Goal: Transaction & Acquisition: Obtain resource

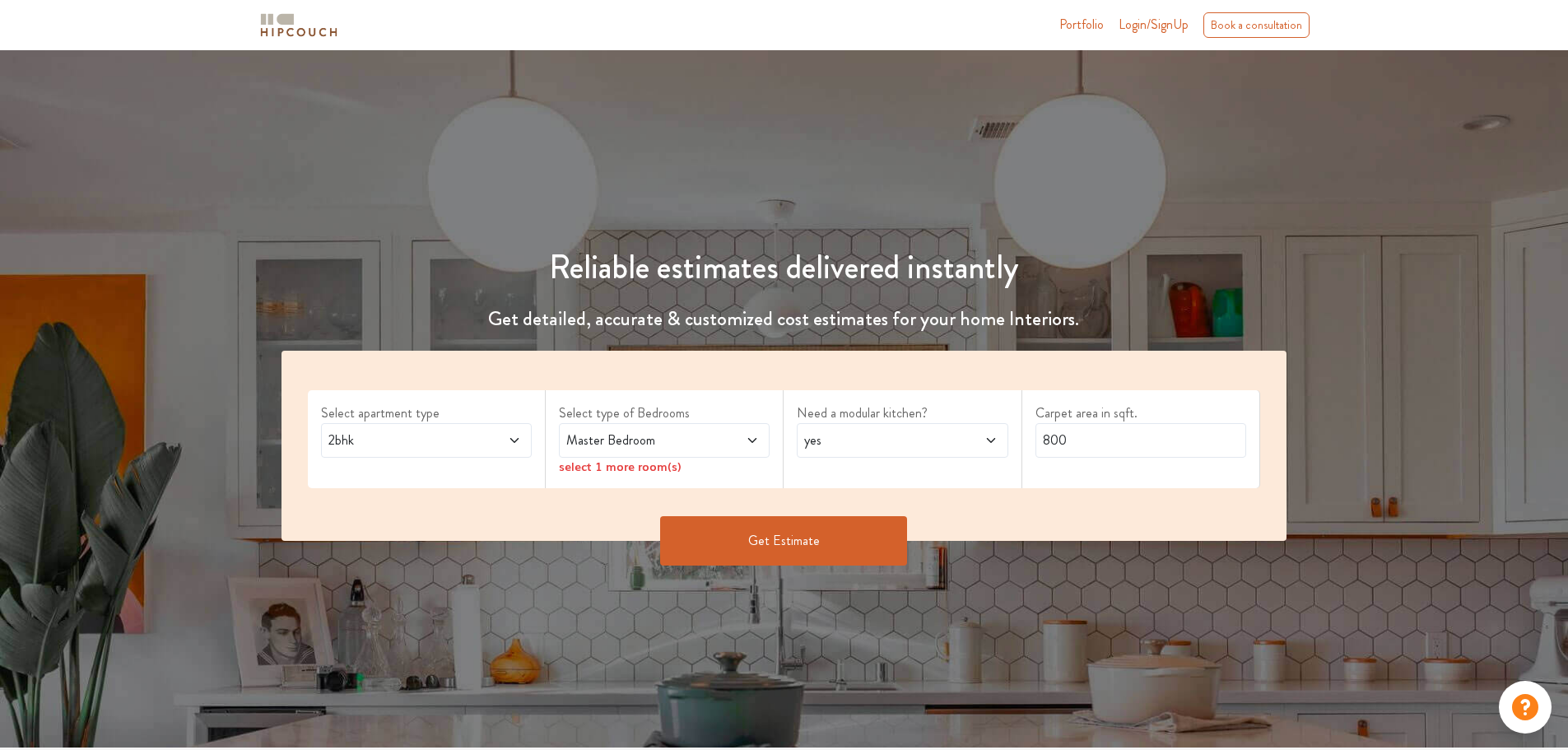
click at [516, 441] on icon at bounding box center [514, 440] width 8 height 5
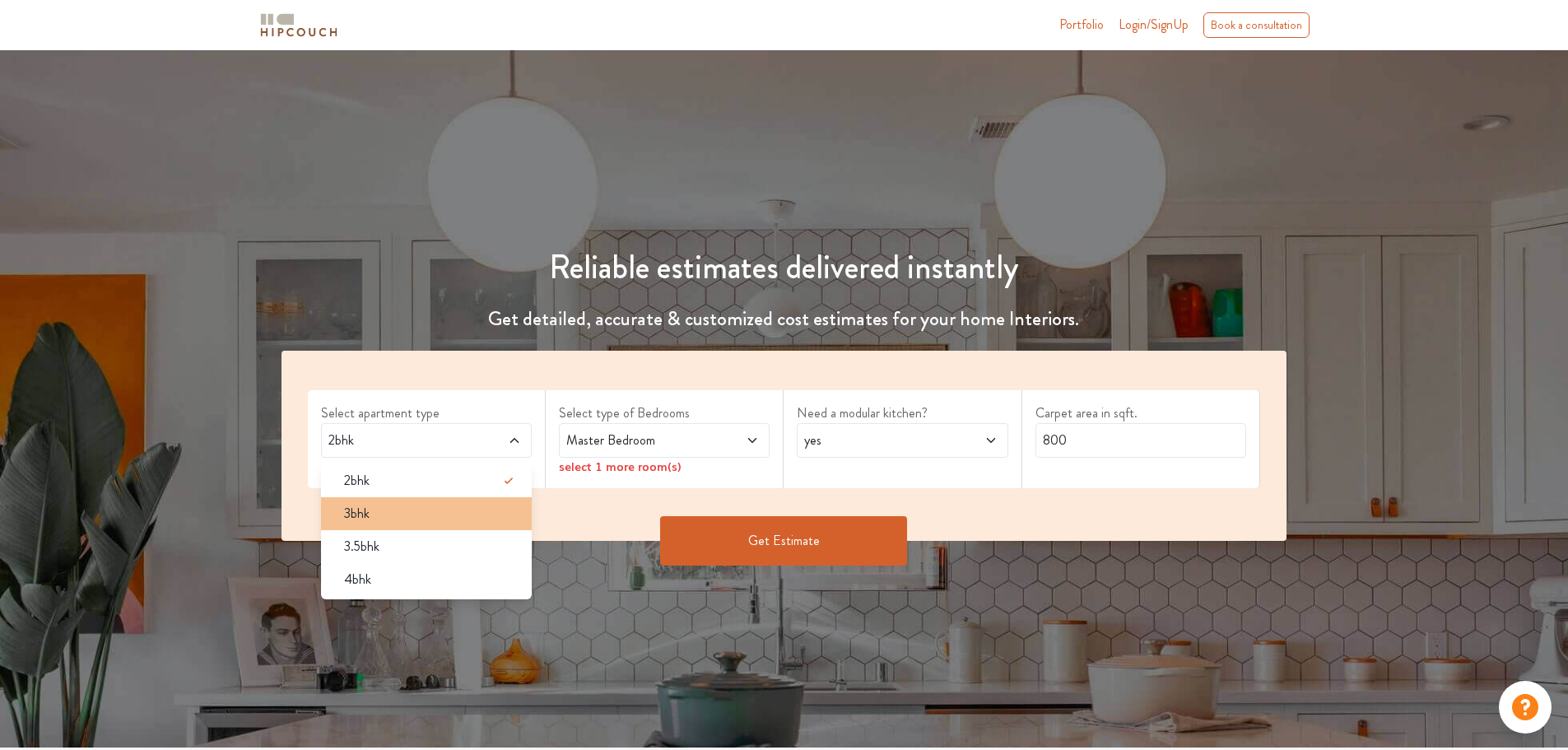
click at [431, 514] on div "3bhk" at bounding box center [431, 513] width 200 height 19
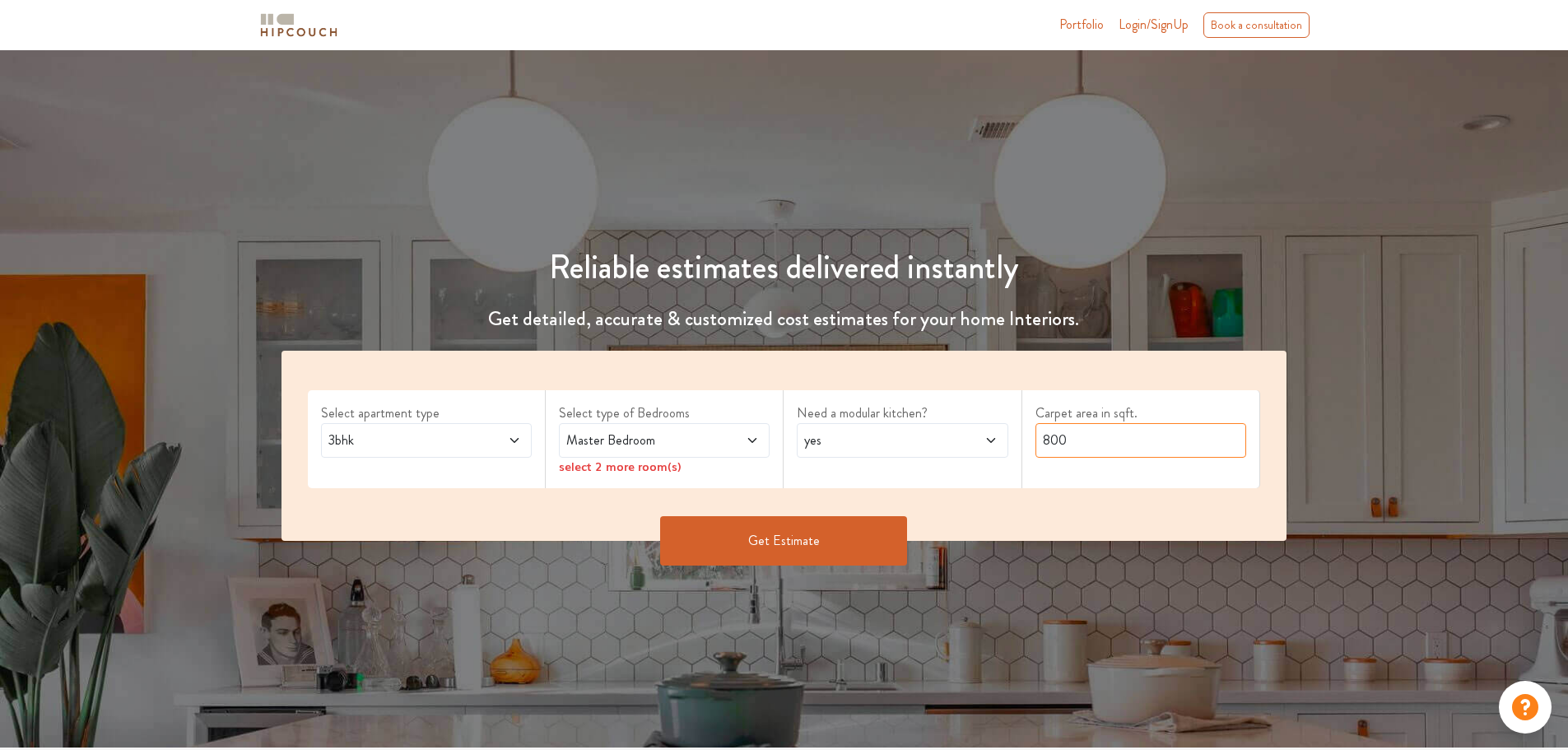
click at [1084, 440] on input "800" at bounding box center [1140, 440] width 211 height 34
drag, startPoint x: 1082, startPoint y: 433, endPoint x: 1031, endPoint y: 438, distance: 51.2
click at [1031, 438] on div "Carpet area in sqft. 800" at bounding box center [1141, 439] width 238 height 98
type input "1300"
click at [753, 441] on icon at bounding box center [752, 440] width 8 height 5
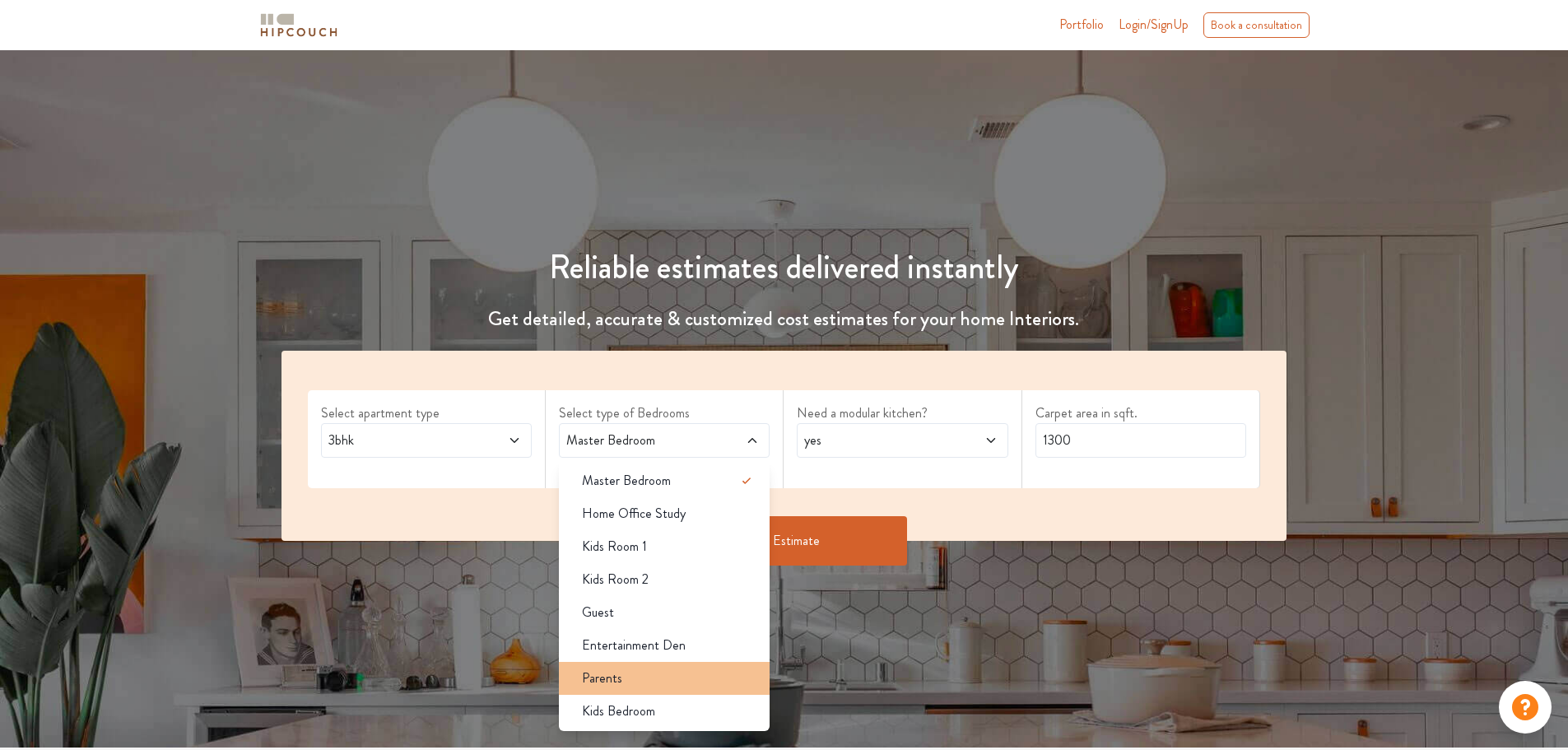
click at [625, 685] on div "Parents" at bounding box center [669, 678] width 200 height 19
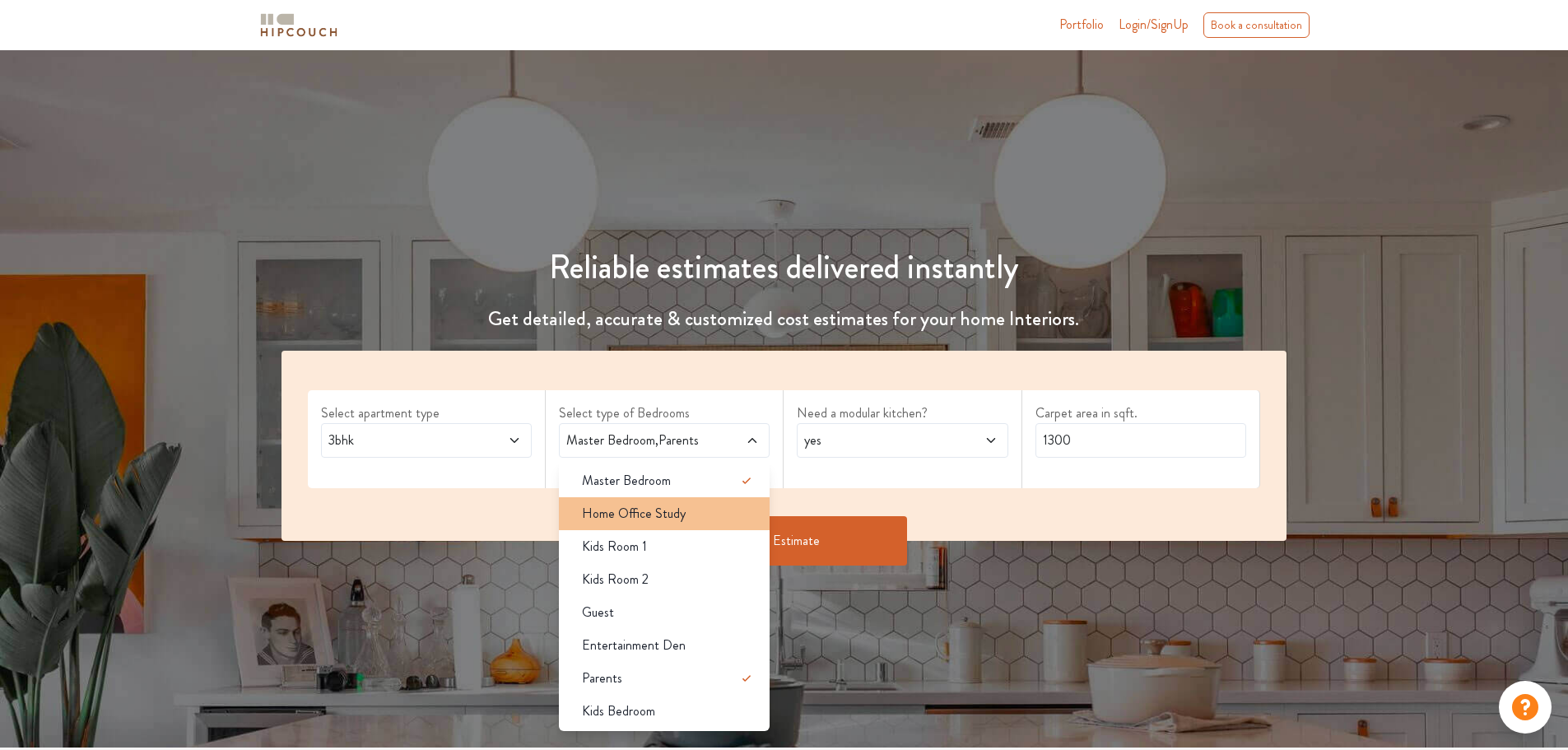
click at [667, 515] on span "Home Office Study" at bounding box center [634, 513] width 104 height 19
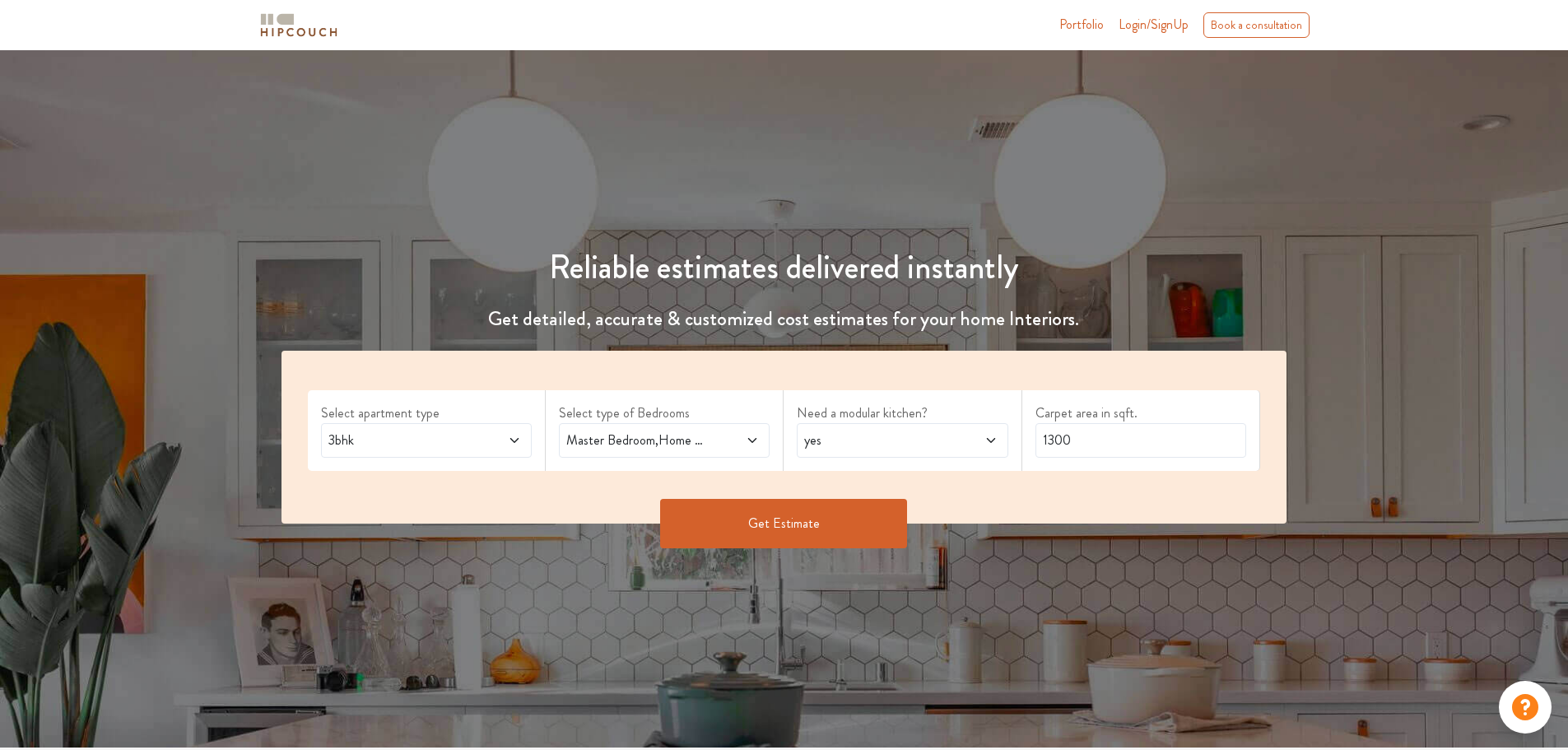
click at [997, 440] on div "yes" at bounding box center [902, 440] width 211 height 34
click at [742, 518] on button "Get Estimate" at bounding box center [783, 524] width 247 height 49
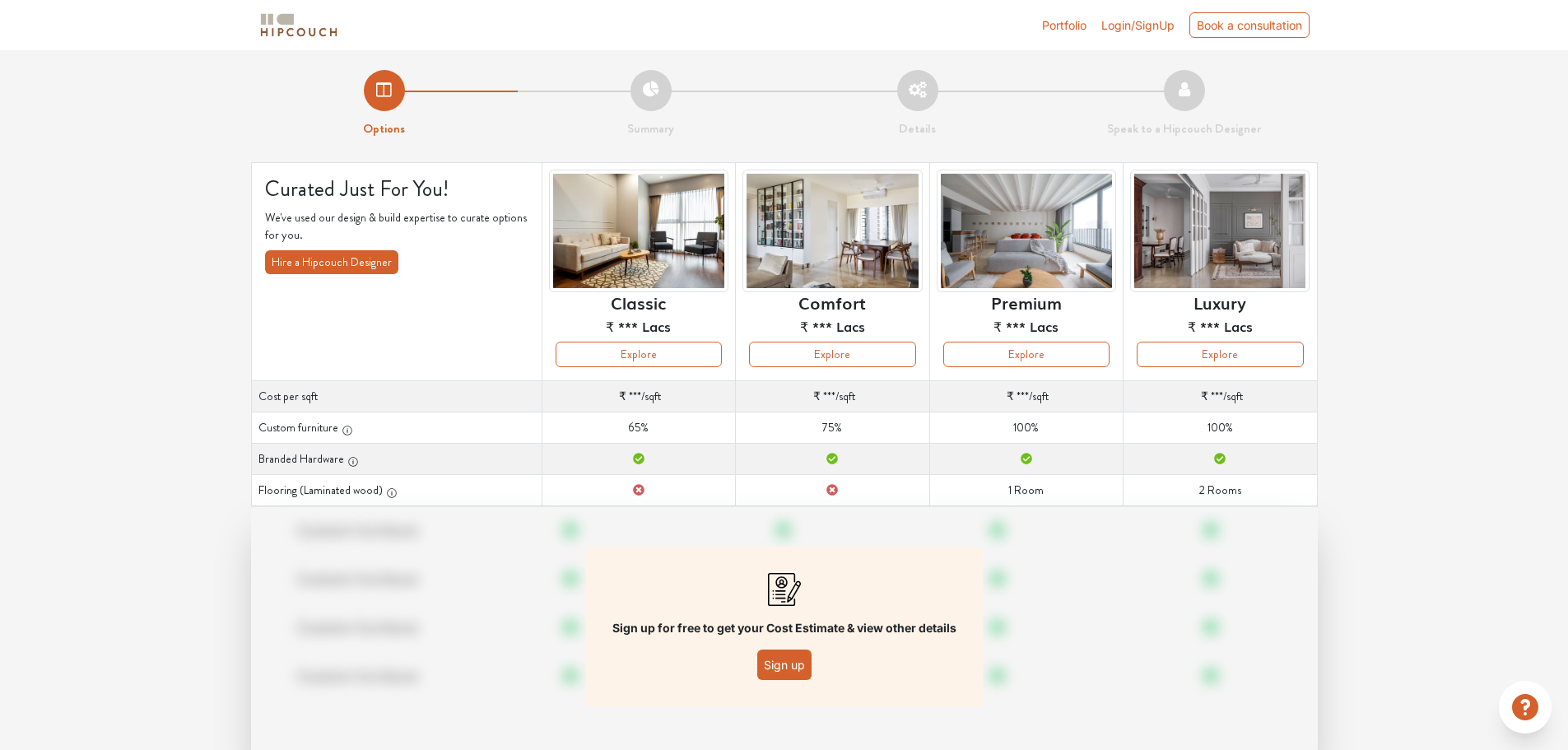
click at [786, 667] on button "Sign up" at bounding box center [784, 665] width 55 height 31
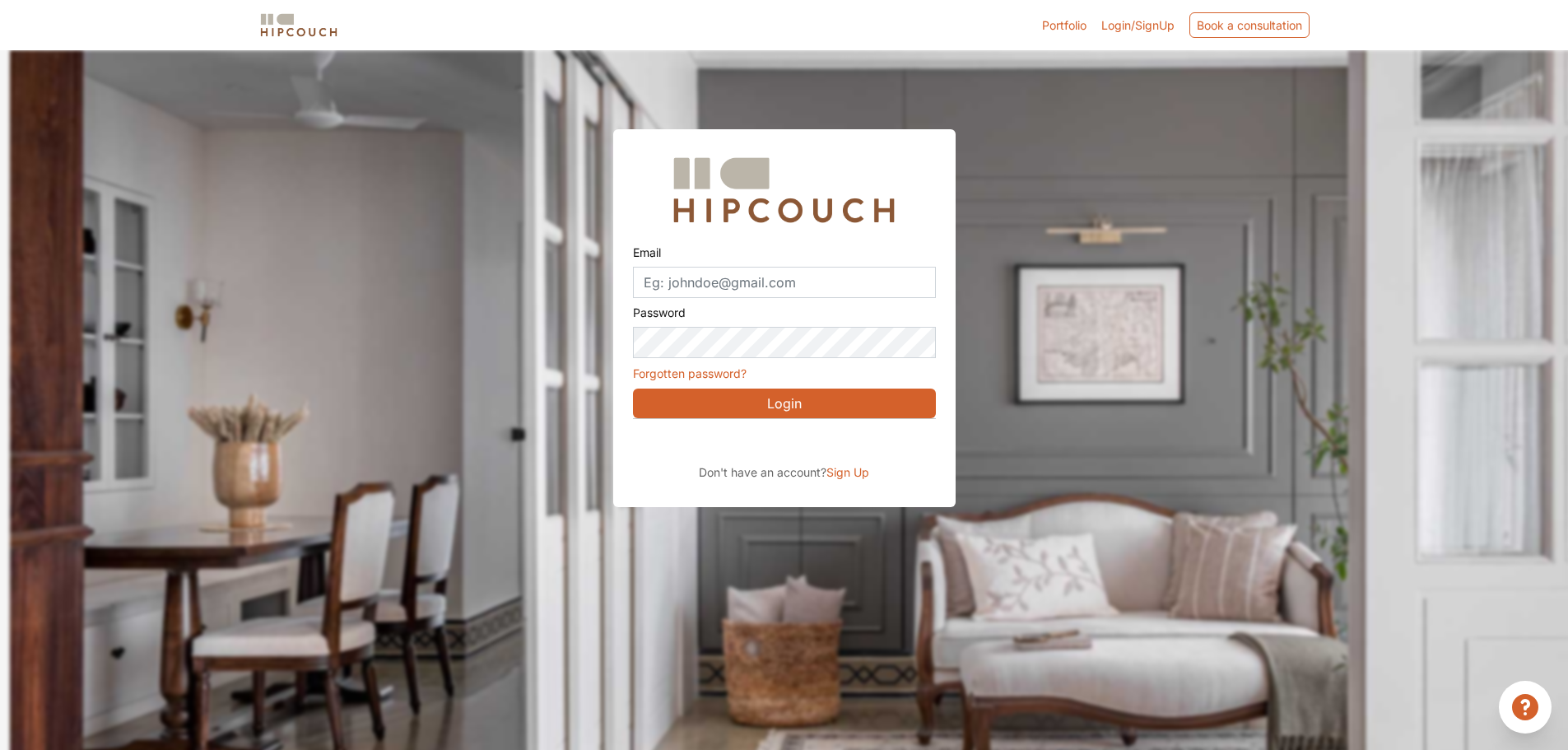
click at [777, 405] on button "Login" at bounding box center [784, 404] width 302 height 30
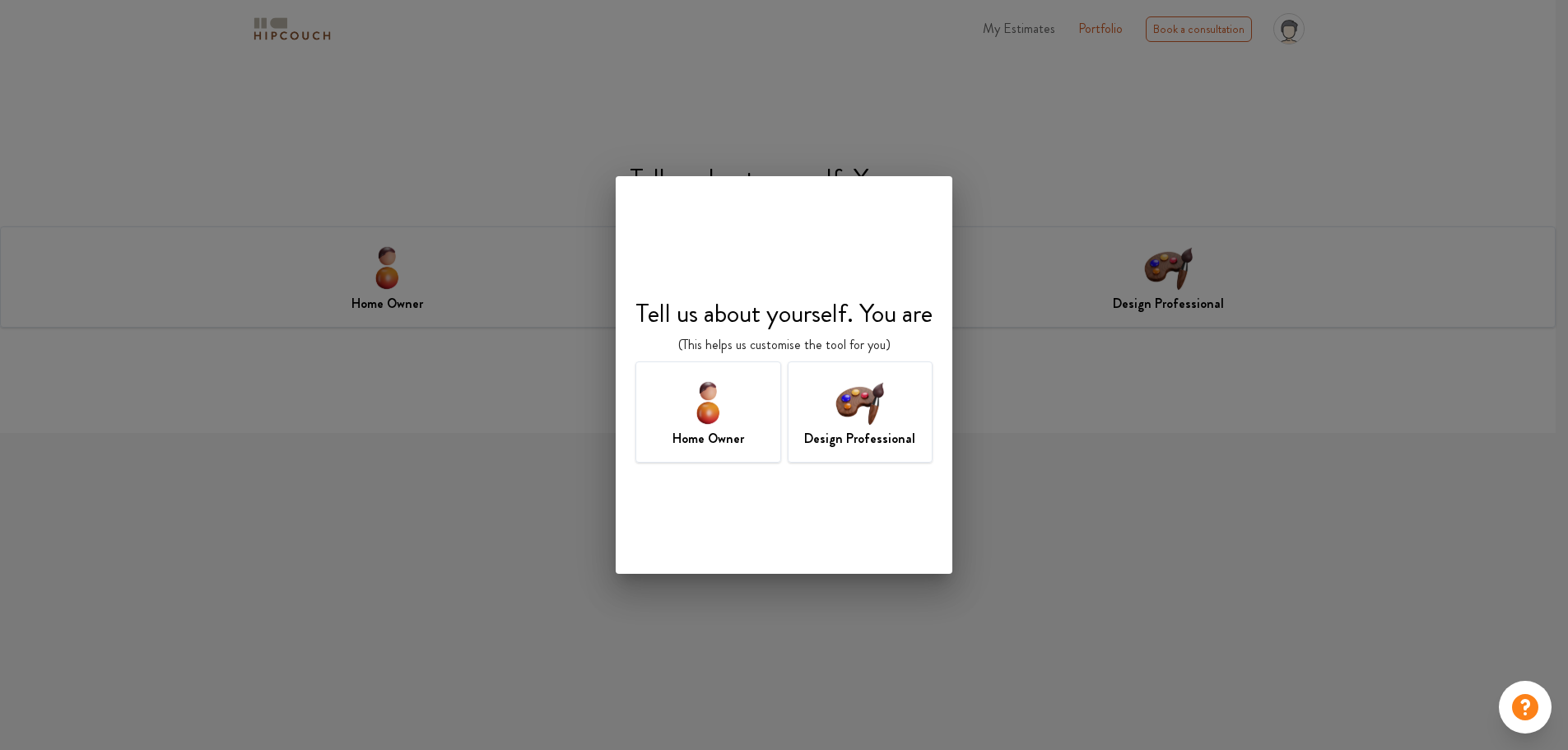
click at [847, 441] on h7 "Design Professional" at bounding box center [860, 438] width 111 height 19
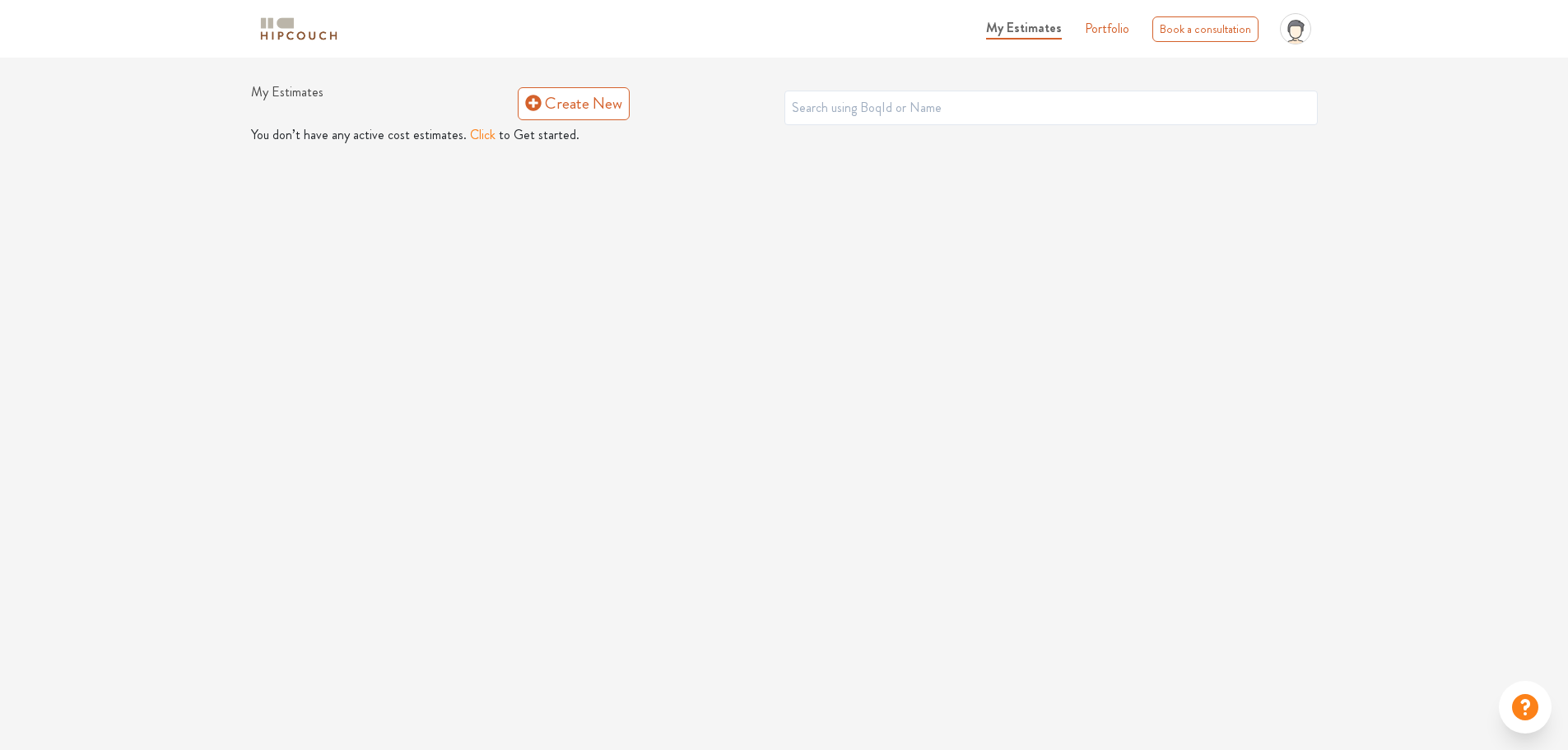
click at [481, 137] on button "Click" at bounding box center [482, 135] width 25 height 19
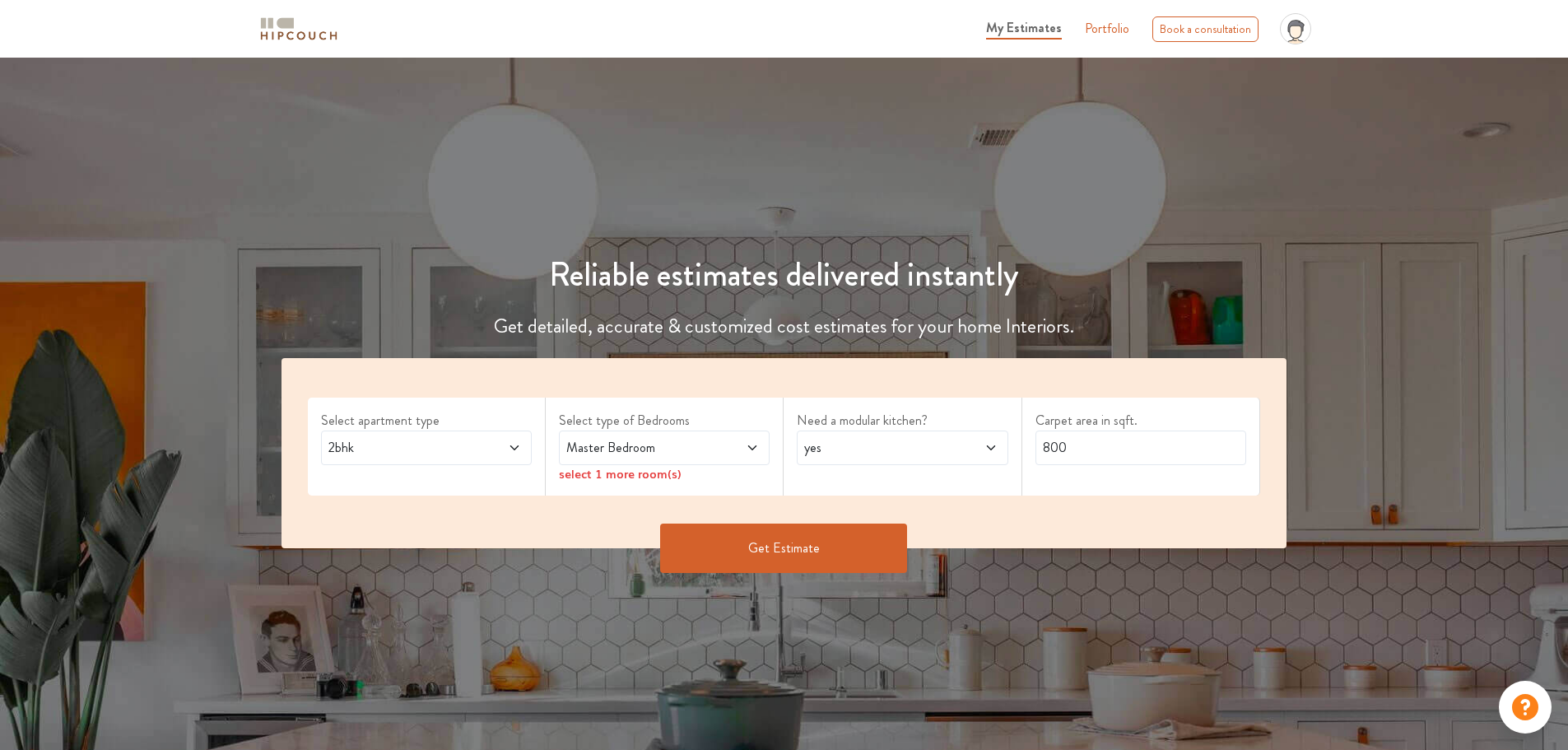
click at [518, 450] on icon at bounding box center [514, 447] width 13 height 13
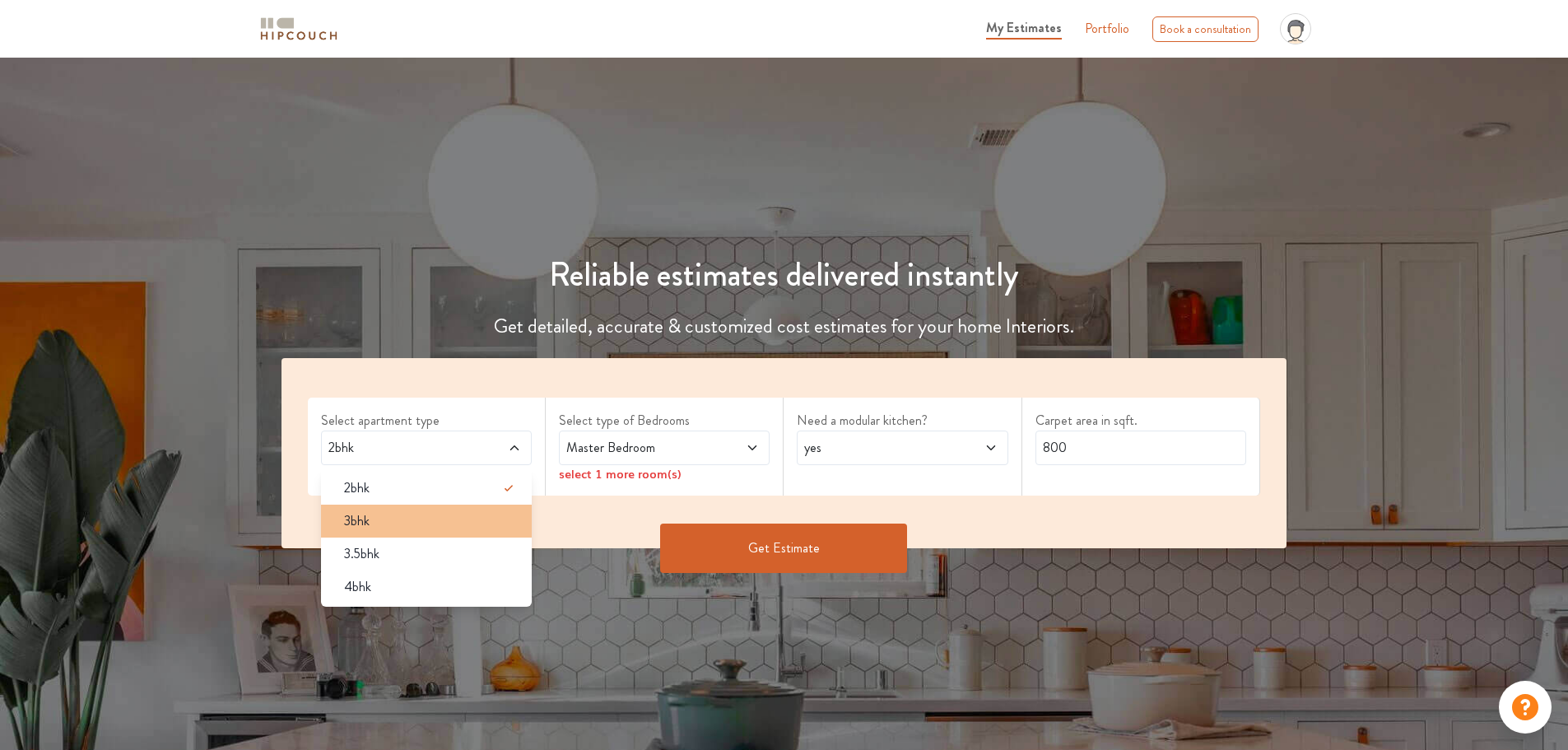
click at [408, 524] on div "3bhk" at bounding box center [431, 521] width 200 height 19
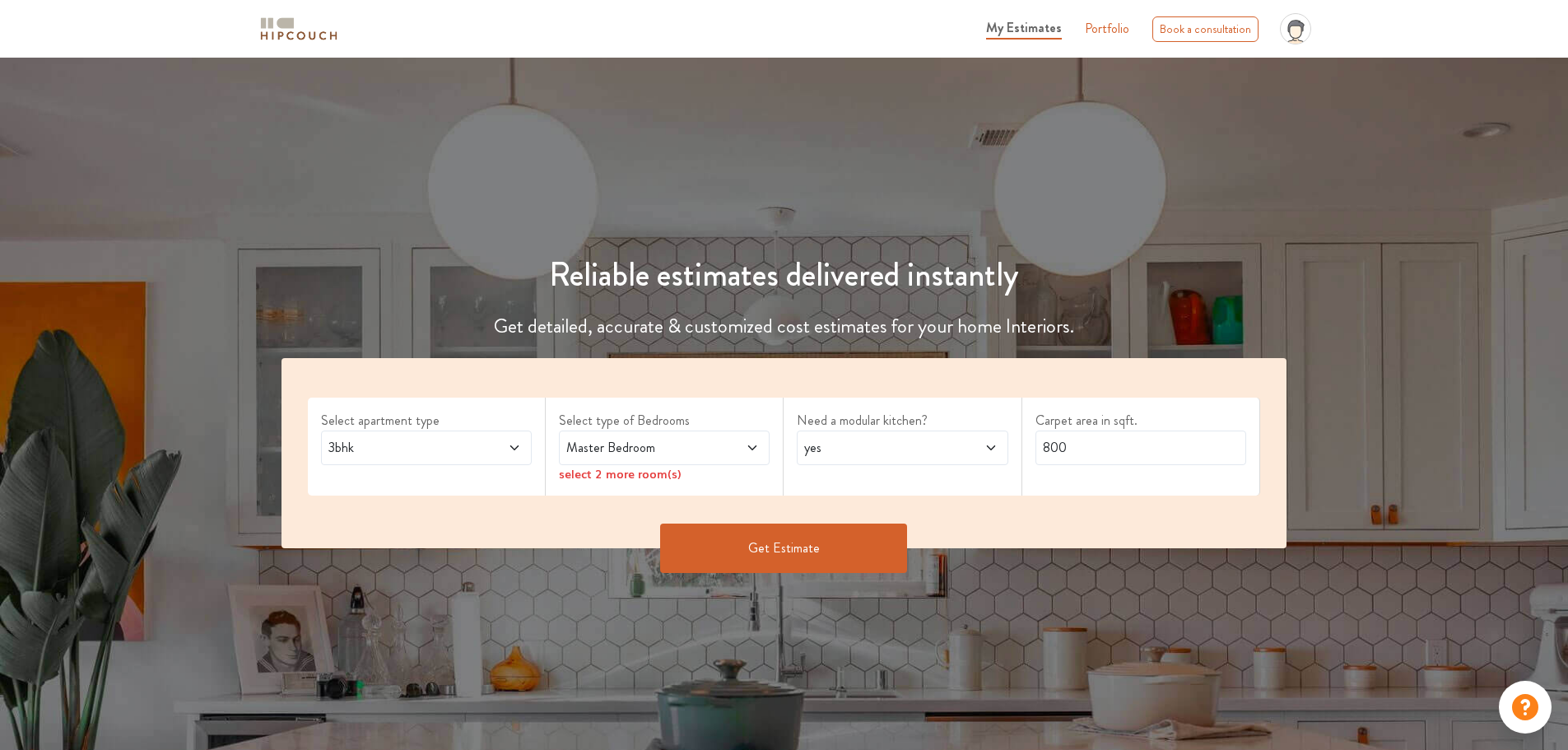
click at [514, 450] on icon at bounding box center [514, 447] width 13 height 13
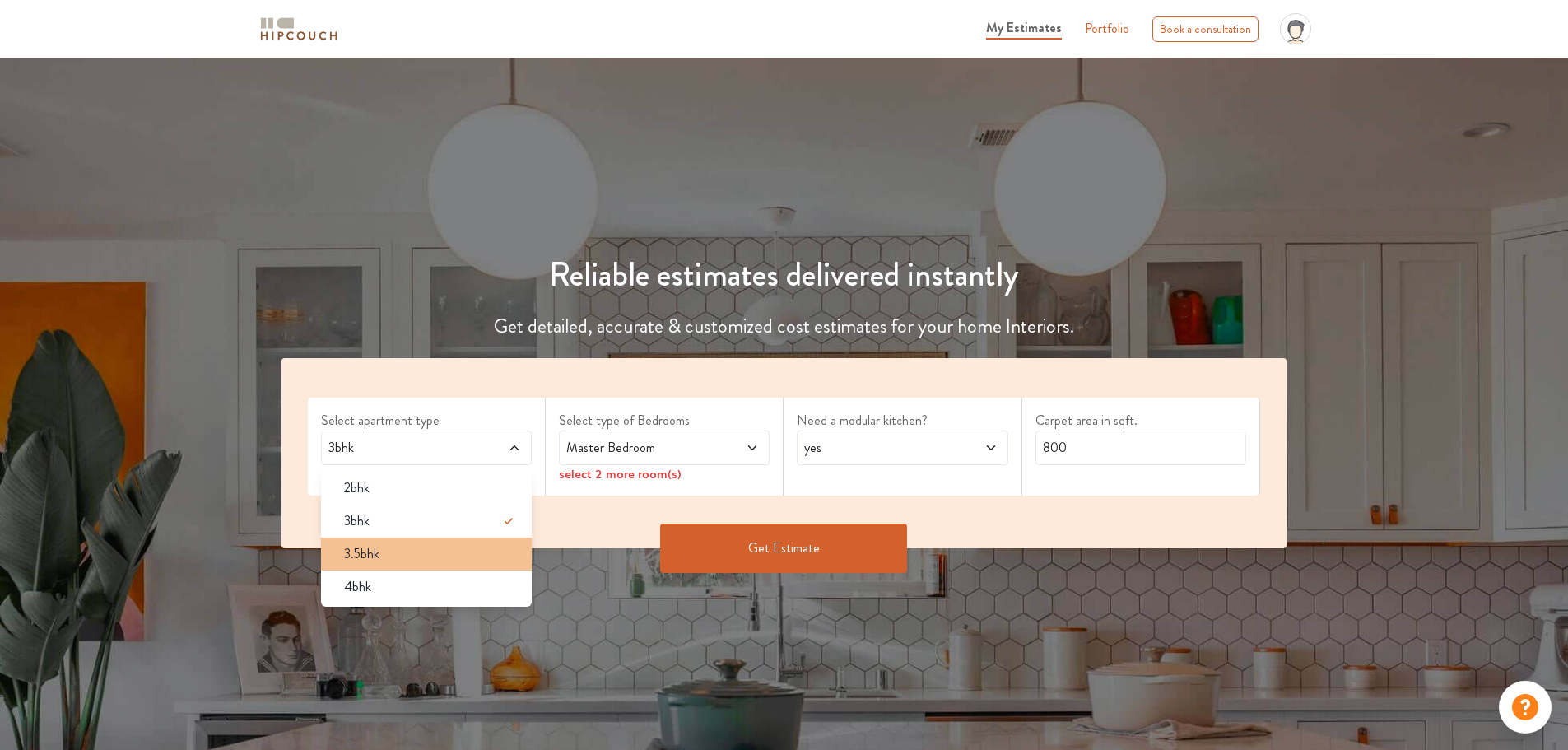
click at [424, 554] on div "3.5bhk" at bounding box center [431, 553] width 200 height 19
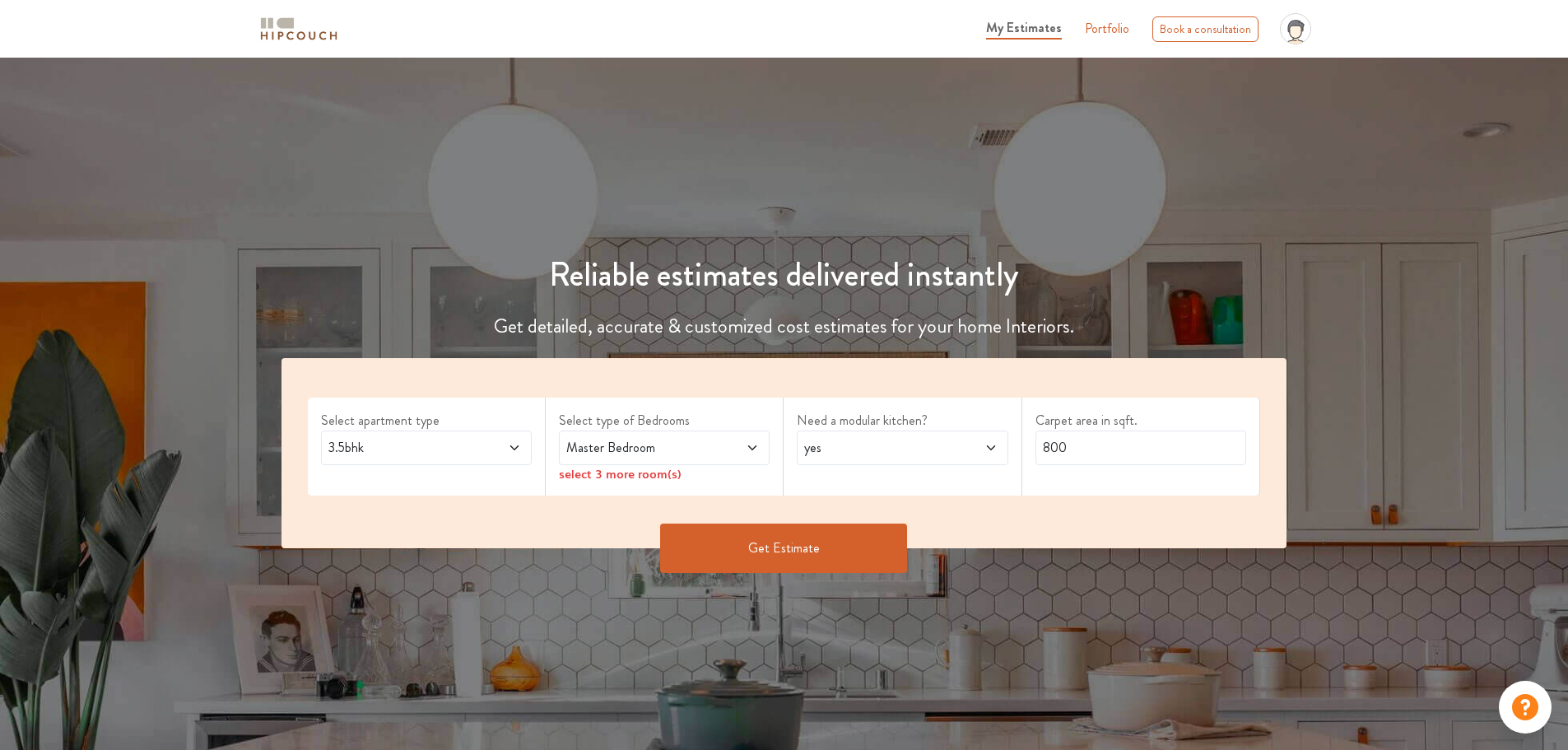
click at [749, 445] on icon at bounding box center [752, 447] width 13 height 13
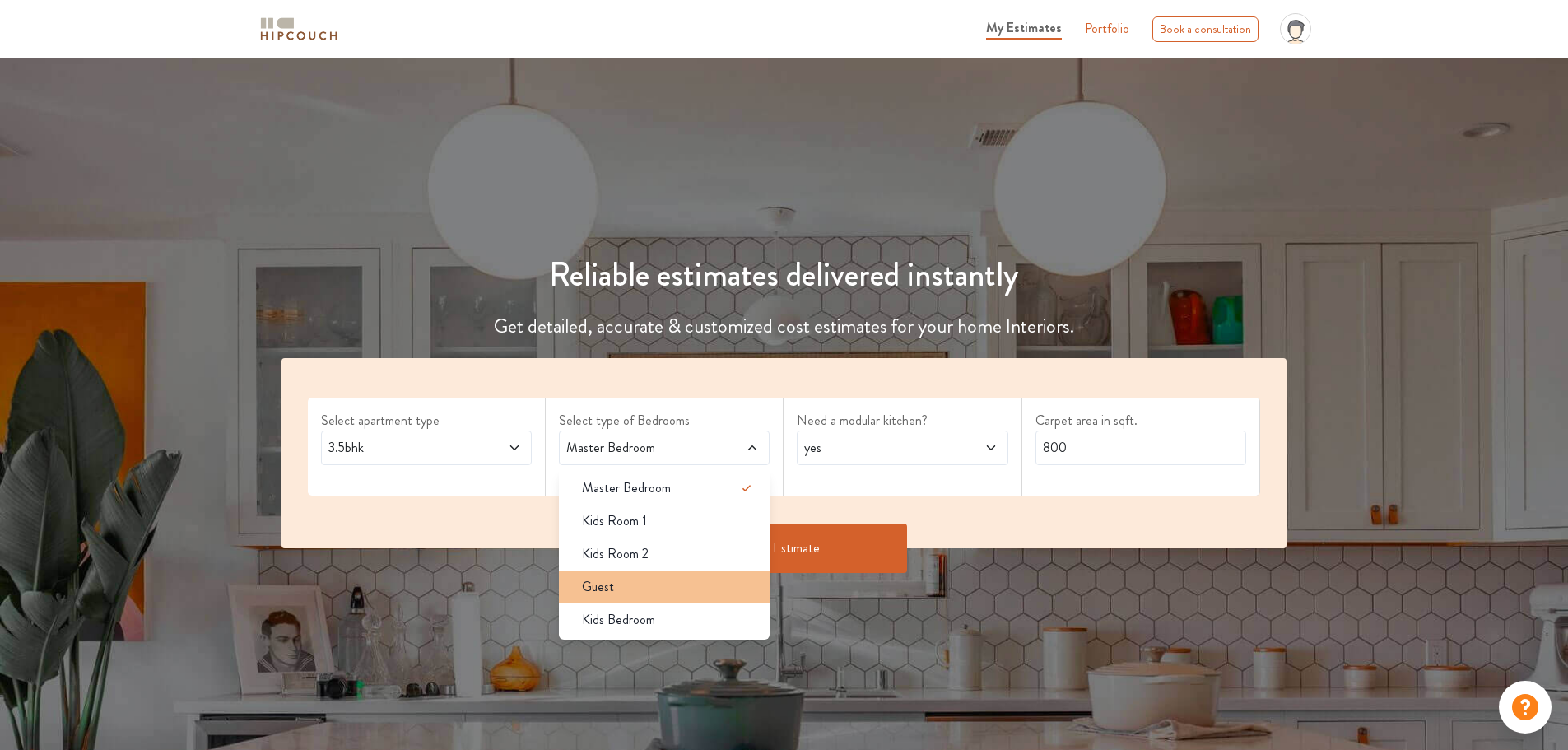
click at [654, 589] on div "Guest" at bounding box center [669, 587] width 200 height 19
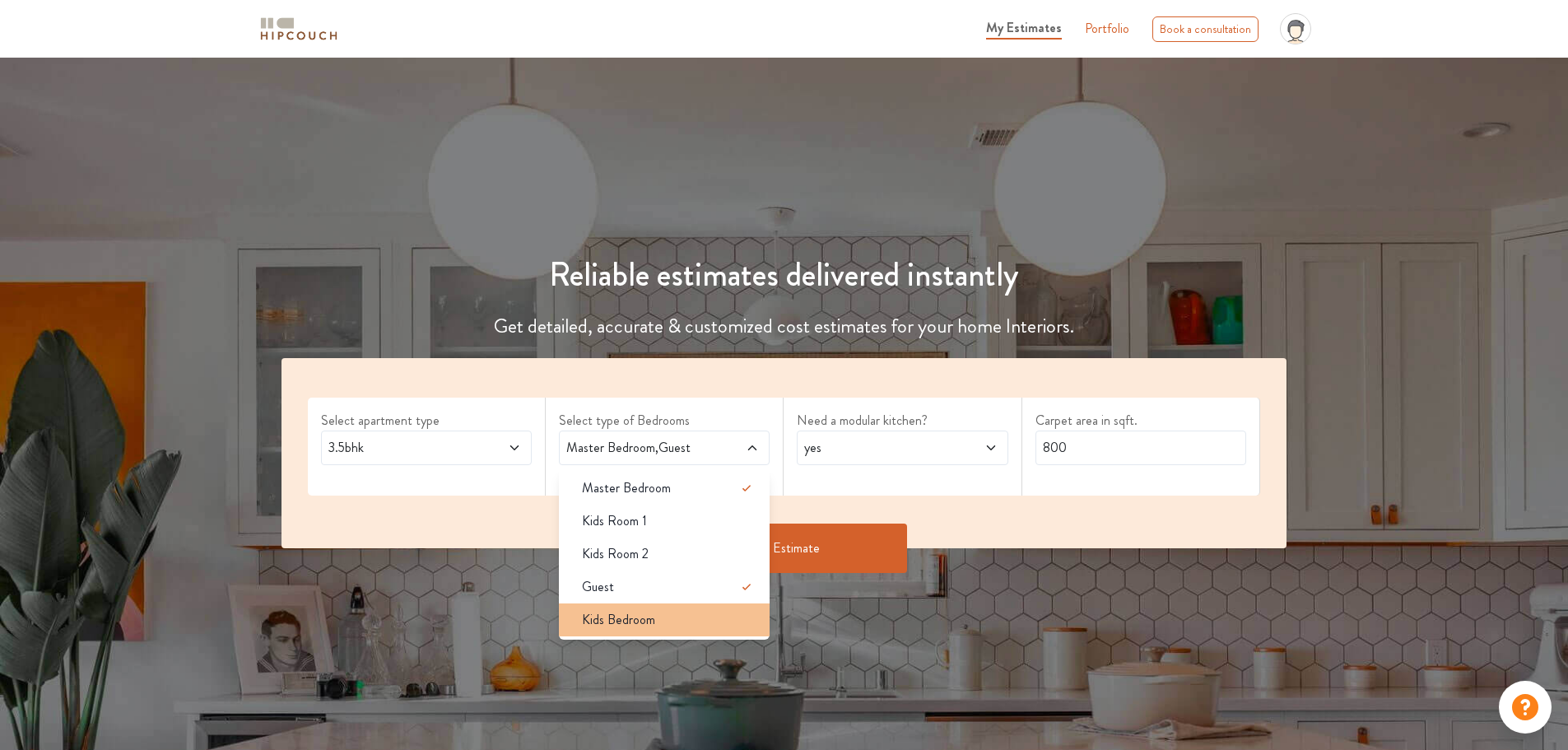
click at [633, 621] on span "Kids Bedroom" at bounding box center [618, 619] width 73 height 19
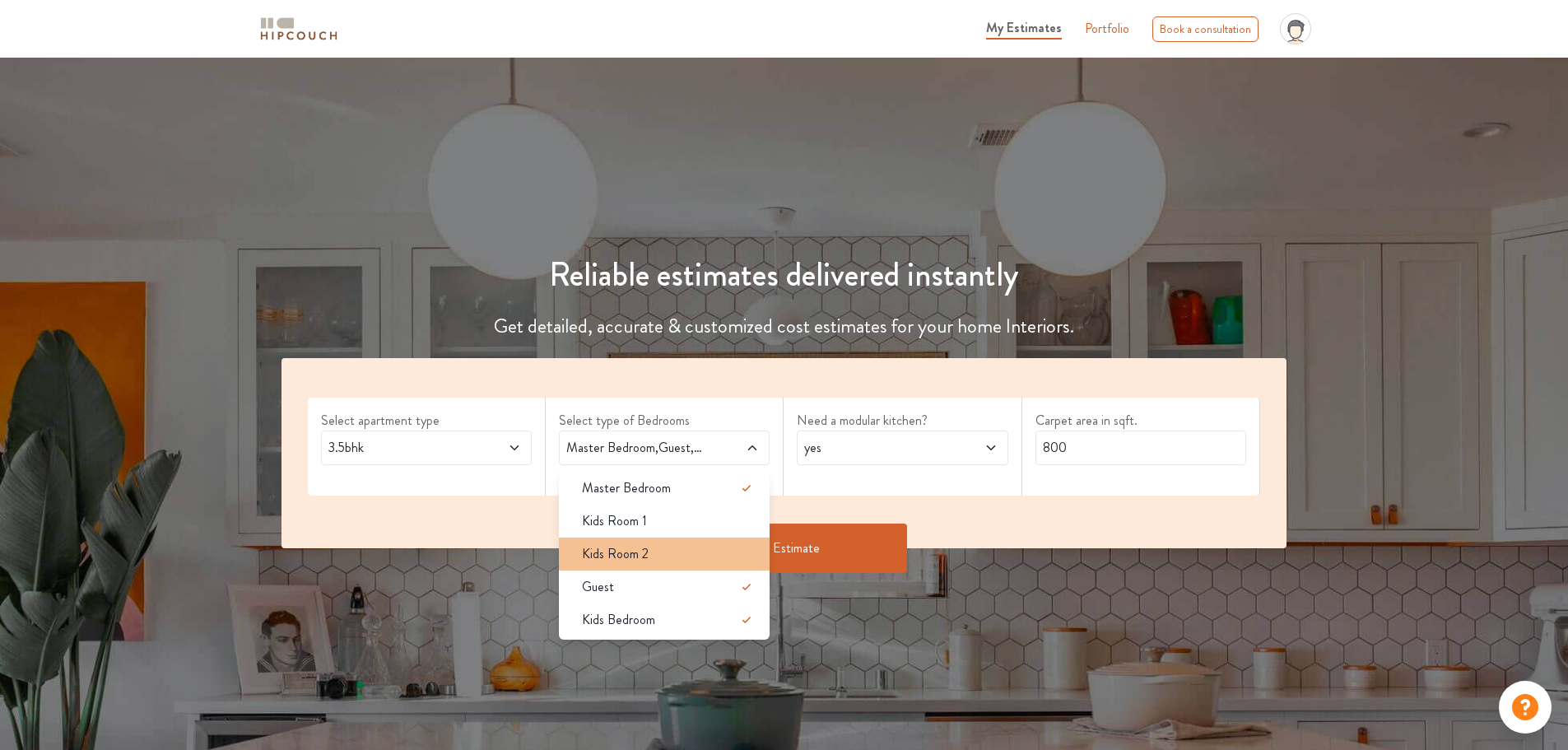
click at [637, 550] on span "Kids Room 2" at bounding box center [615, 553] width 67 height 19
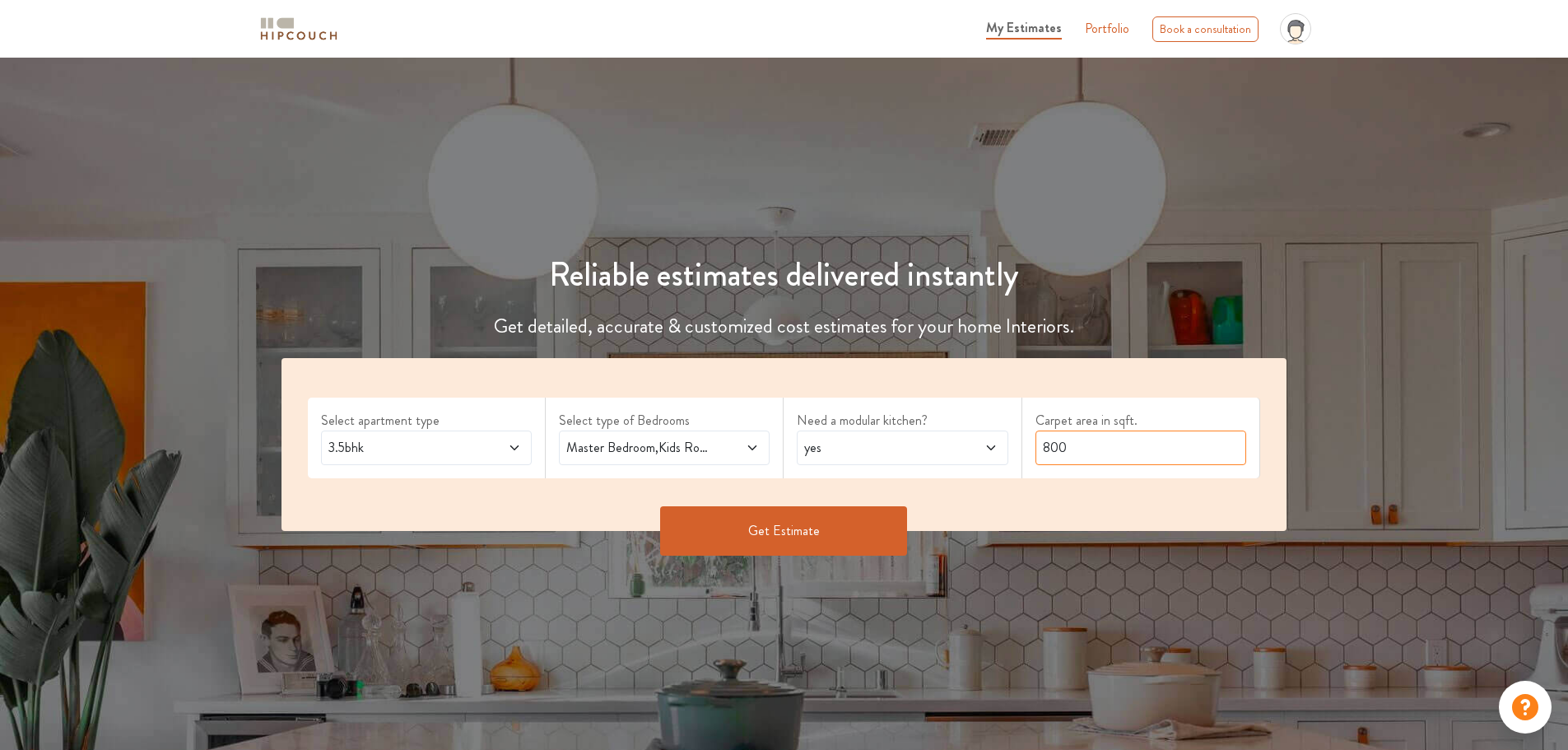
drag, startPoint x: 1093, startPoint y: 441, endPoint x: 1001, endPoint y: 447, distance: 92.2
click at [1001, 446] on div "Select apartment type 3.5bhk Select type of Bedrooms Master Bedroom,Kids Room 2…" at bounding box center [784, 445] width 1006 height 173
type input "1300"
click at [761, 536] on button "Get Estimate" at bounding box center [783, 531] width 247 height 49
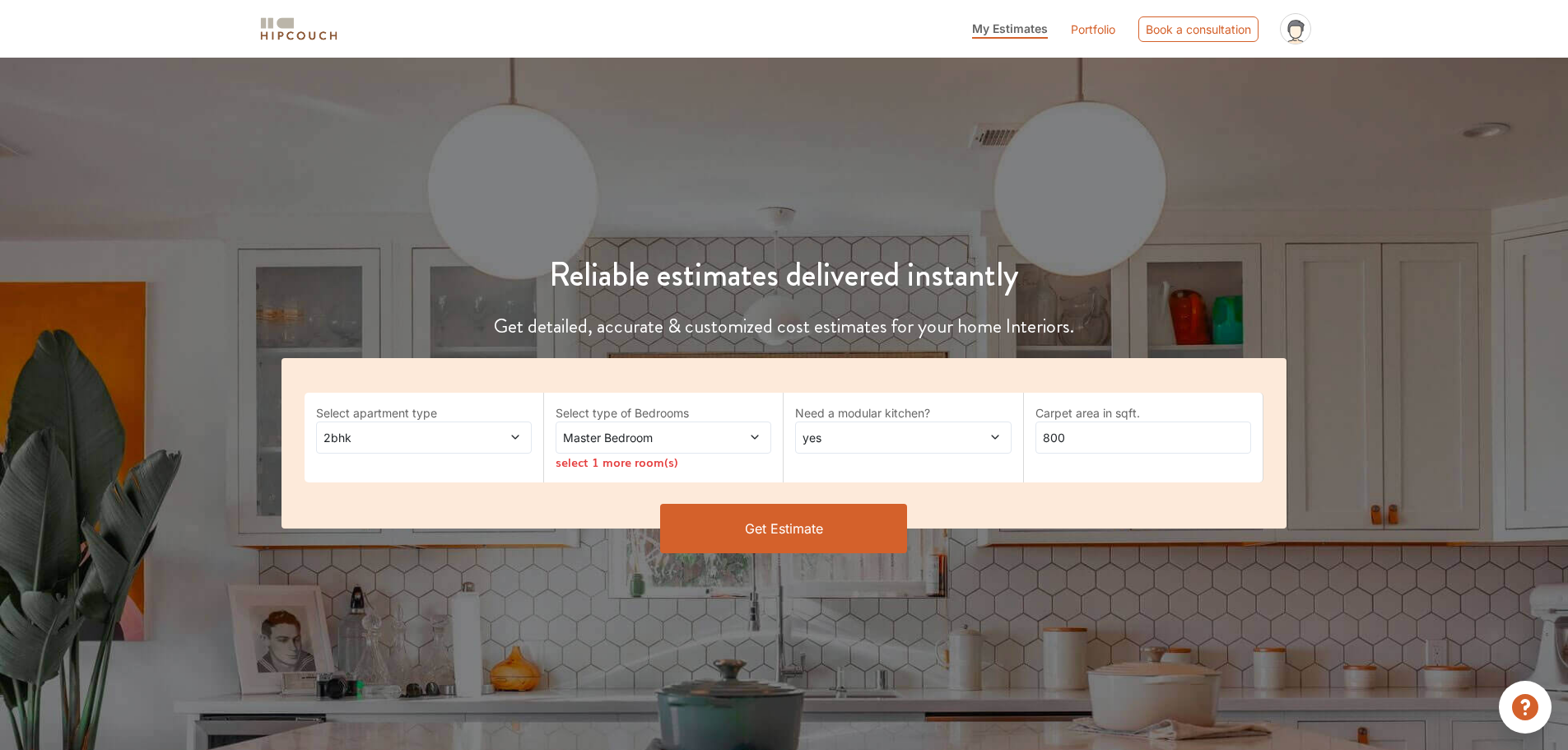
click at [515, 436] on icon at bounding box center [515, 437] width 11 height 11
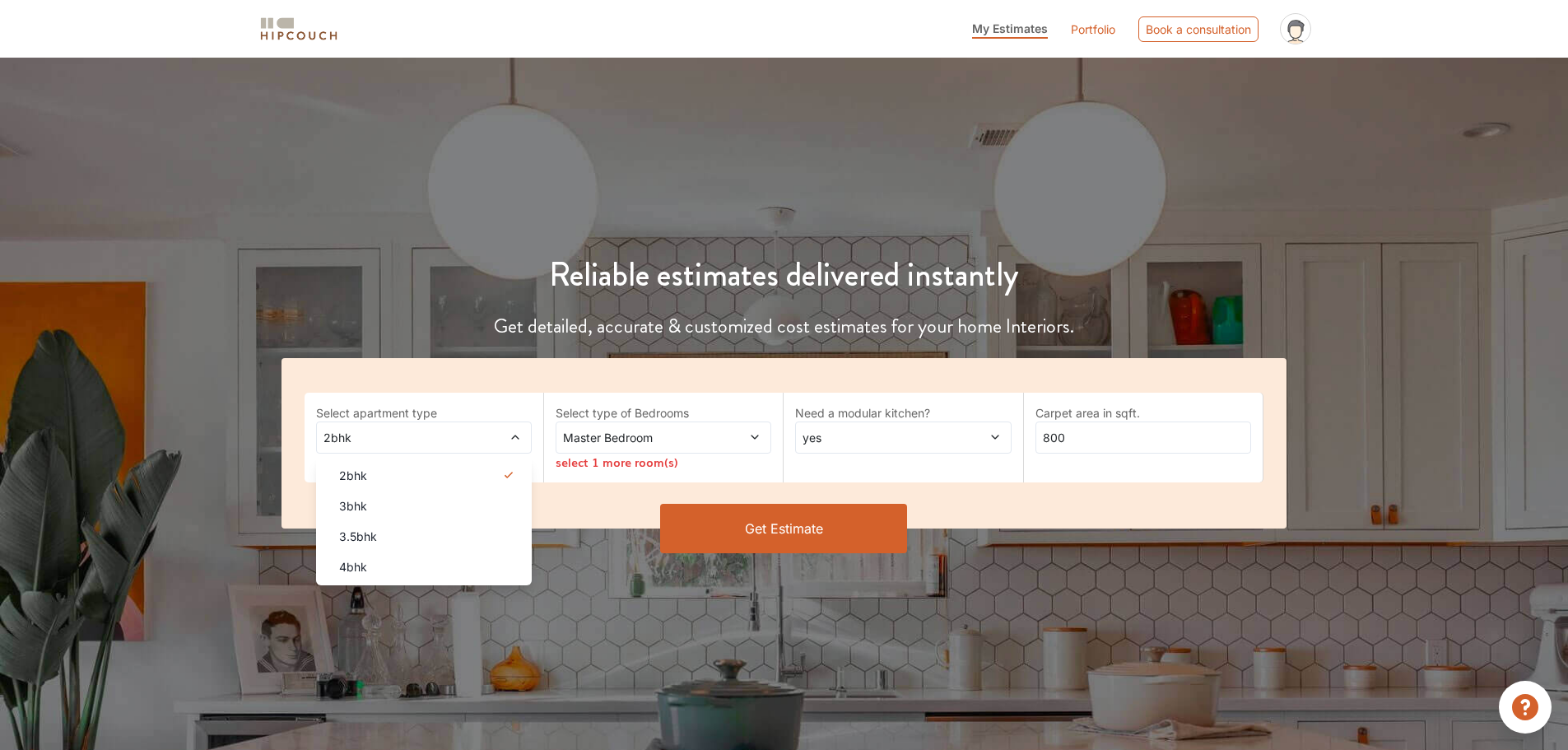
drag, startPoint x: 385, startPoint y: 517, endPoint x: 430, endPoint y: 504, distance: 46.8
click at [385, 516] on li "3bhk" at bounding box center [424, 506] width 215 height 31
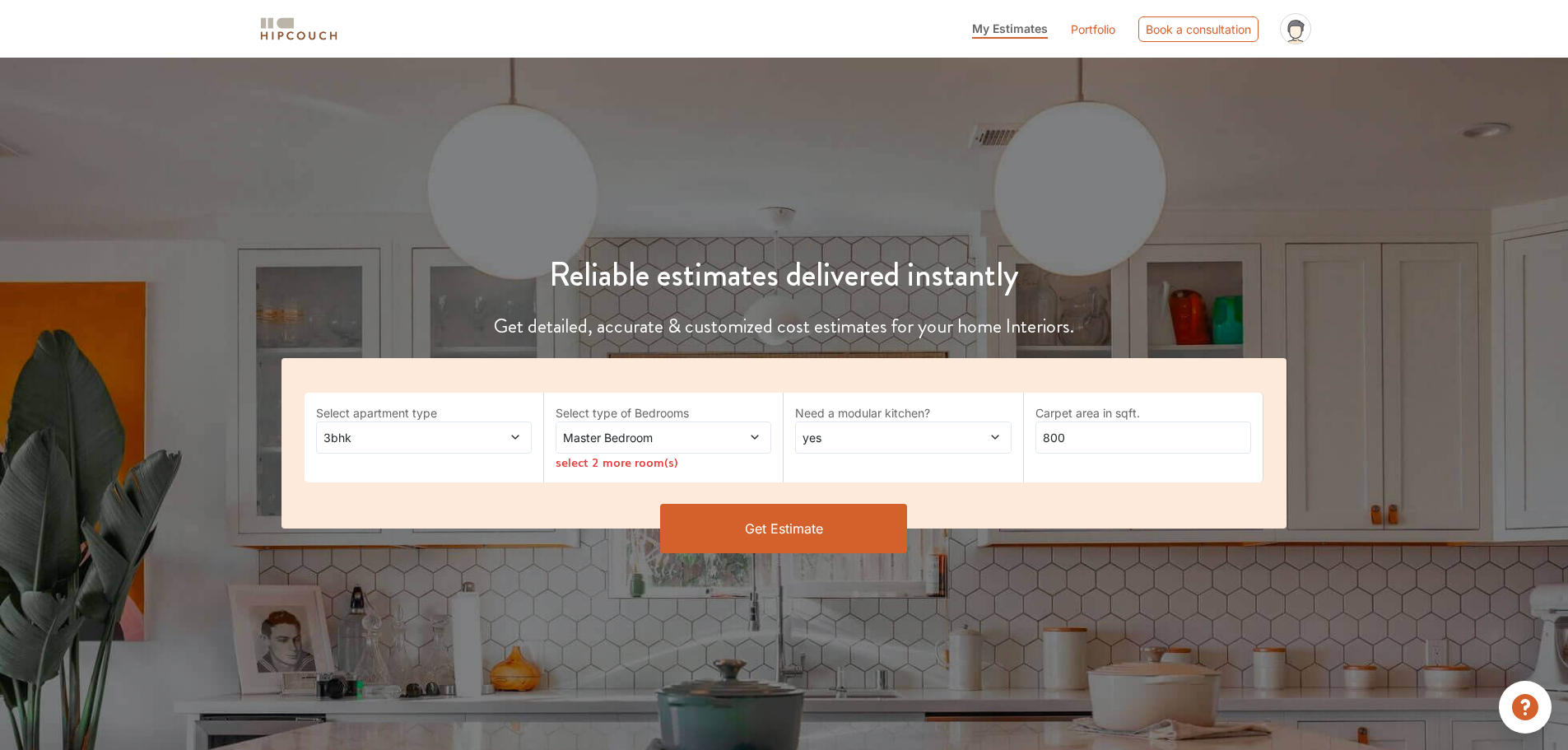
drag, startPoint x: 692, startPoint y: 438, endPoint x: 692, endPoint y: 456, distance: 18.0
click at [696, 440] on span "Master Bedroom" at bounding box center [635, 437] width 150 height 18
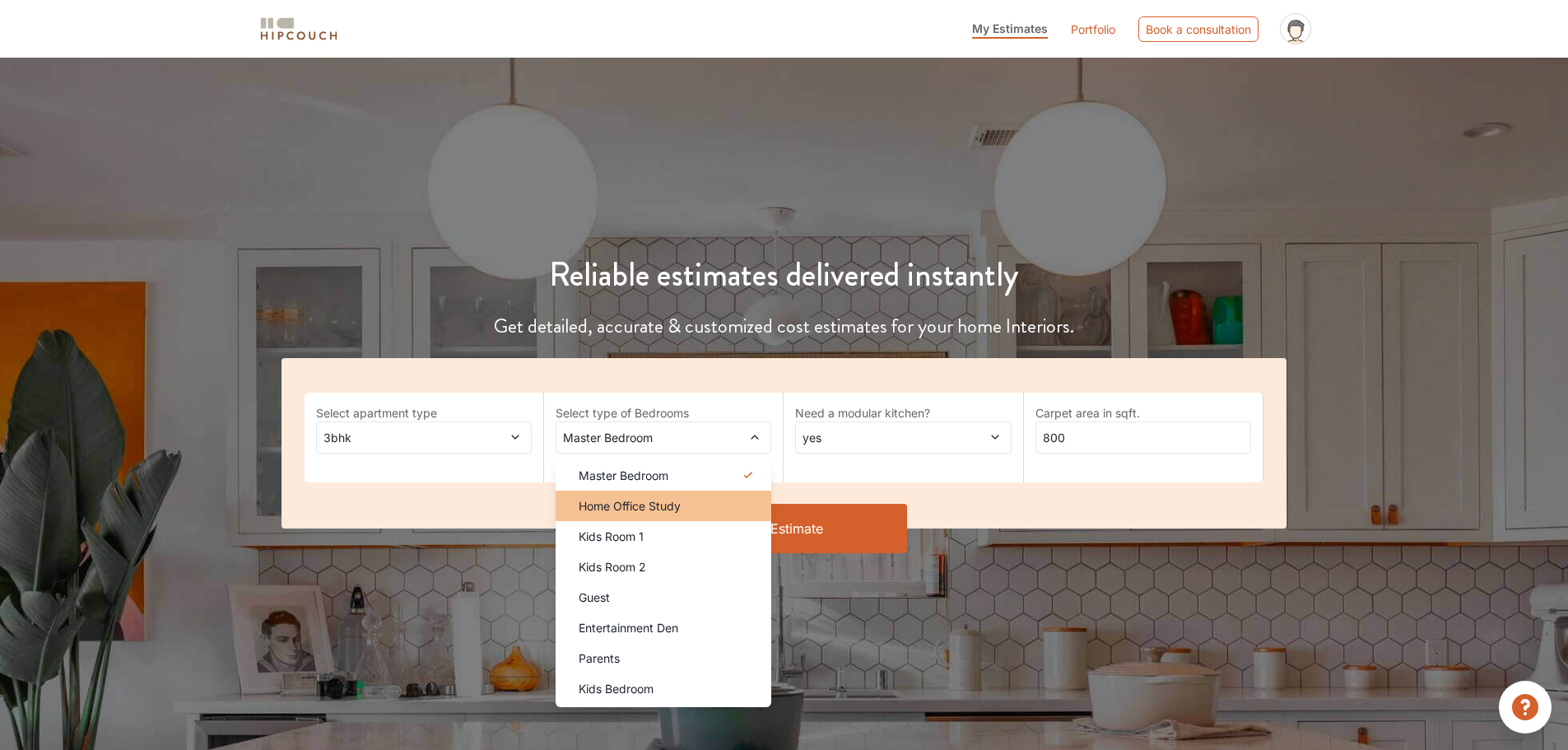
drag, startPoint x: 623, startPoint y: 658, endPoint x: 666, endPoint y: 513, distance: 151.2
click at [623, 657] on div "Parents" at bounding box center [668, 658] width 206 height 18
drag, startPoint x: 667, startPoint y: 512, endPoint x: 798, endPoint y: 482, distance: 134.4
click at [668, 512] on span "Home Office Study" at bounding box center [630, 506] width 102 height 18
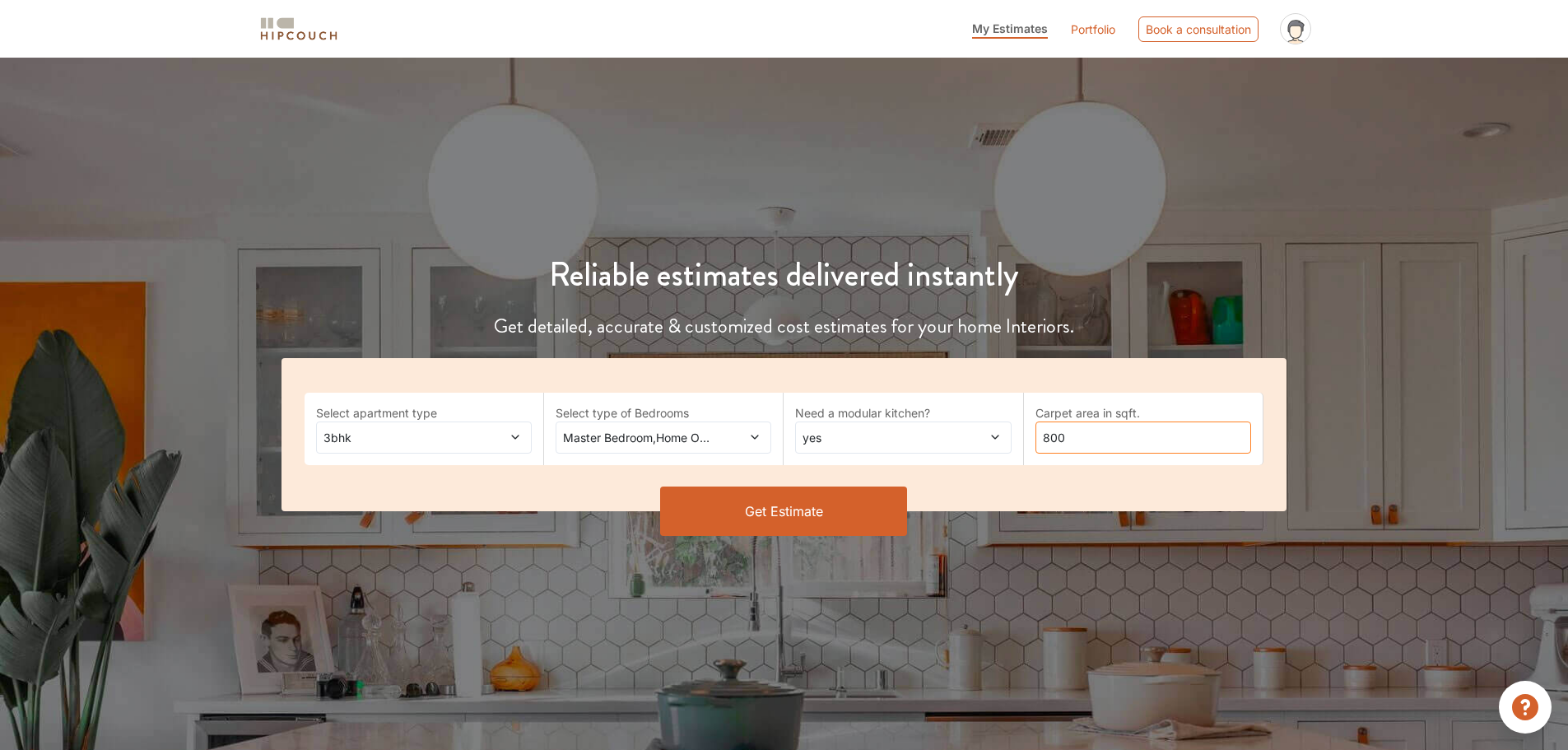
drag, startPoint x: 1095, startPoint y: 446, endPoint x: 1038, endPoint y: 417, distance: 64.0
click at [1010, 443] on div "Select apartment type 3bhk Select type of Bedrooms Master Bedroom,Home Office S…" at bounding box center [784, 434] width 1006 height 153
type input "1300"
click at [811, 519] on button "Get Estimate" at bounding box center [783, 511] width 247 height 49
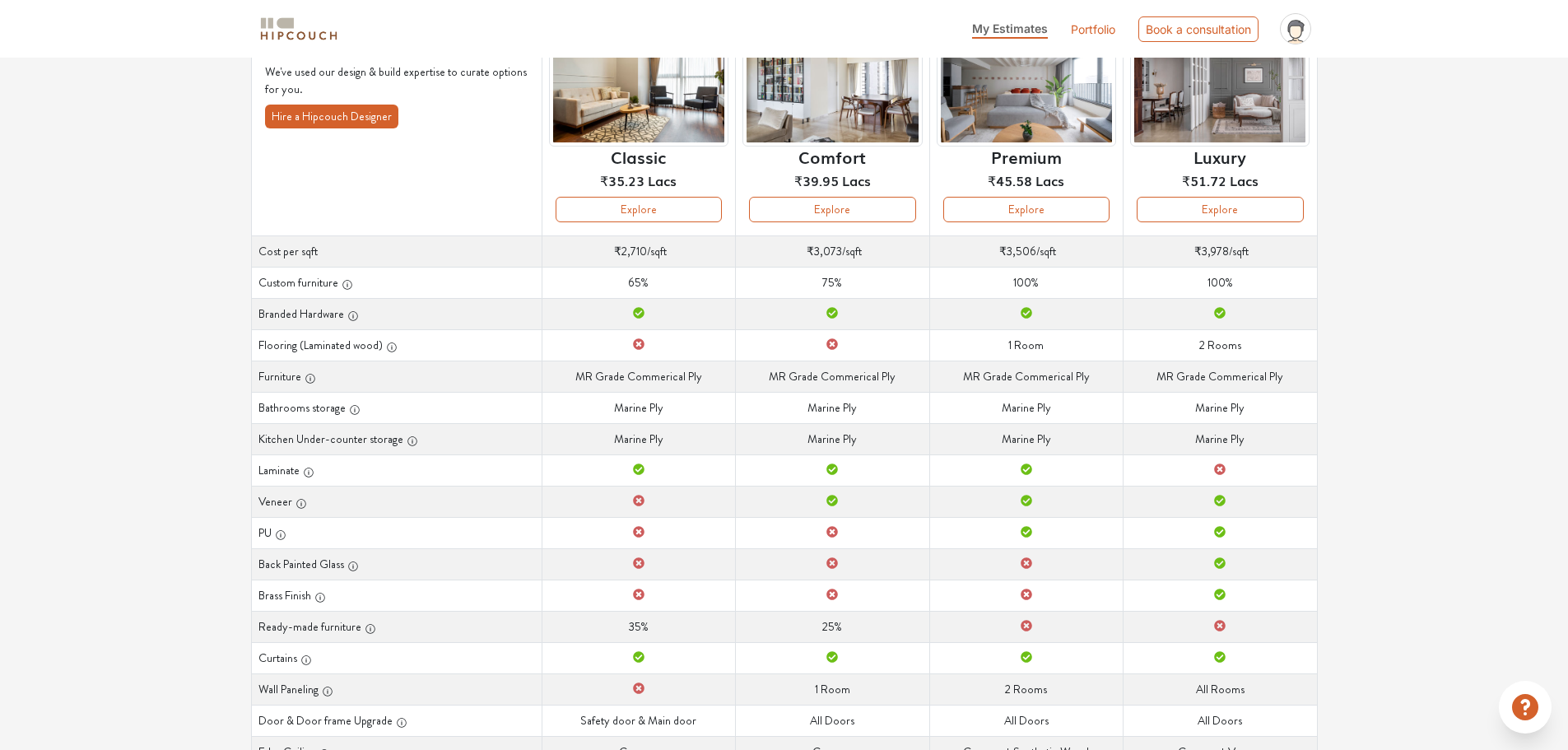
scroll to position [128, 0]
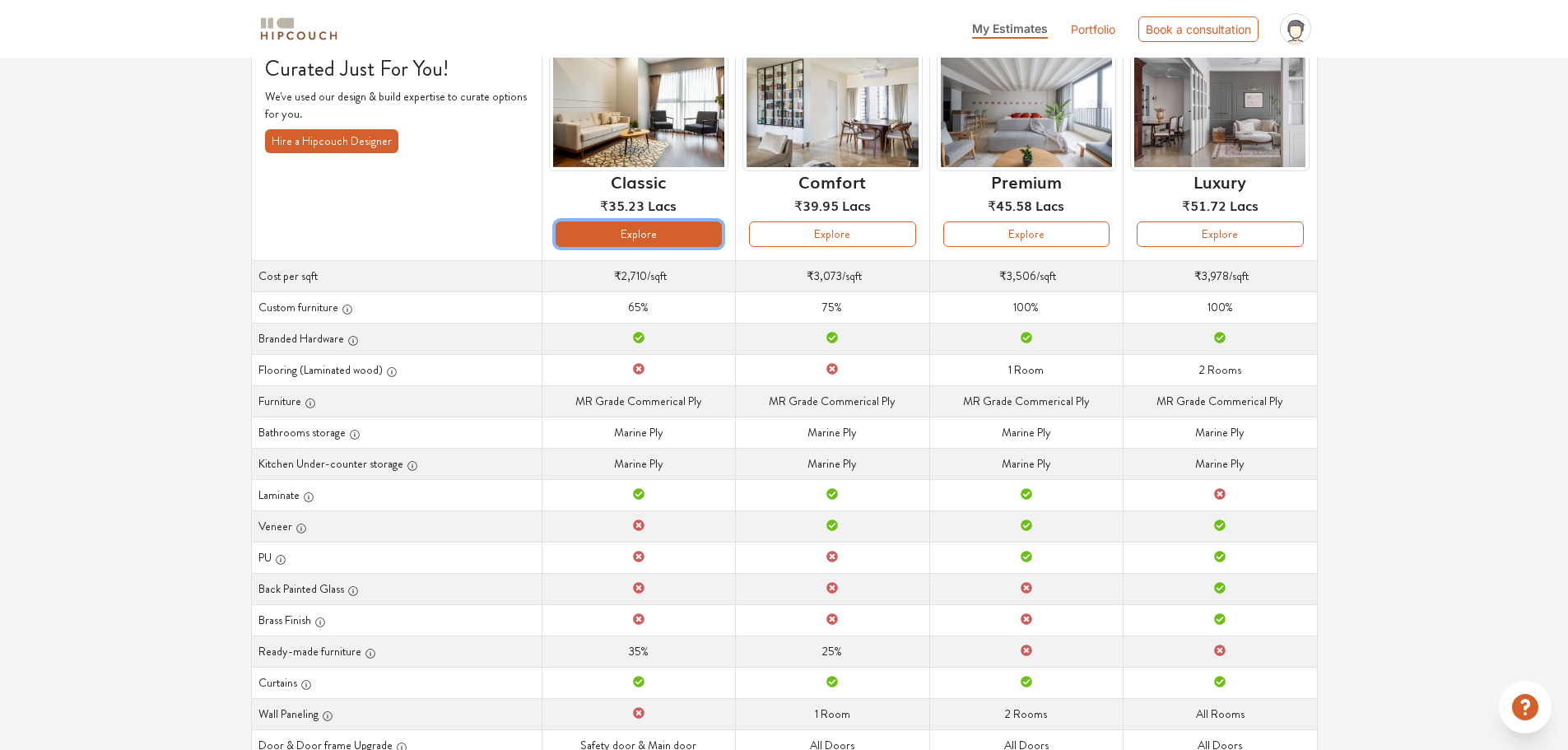
click at [617, 231] on button "Explore" at bounding box center [638, 234] width 166 height 25
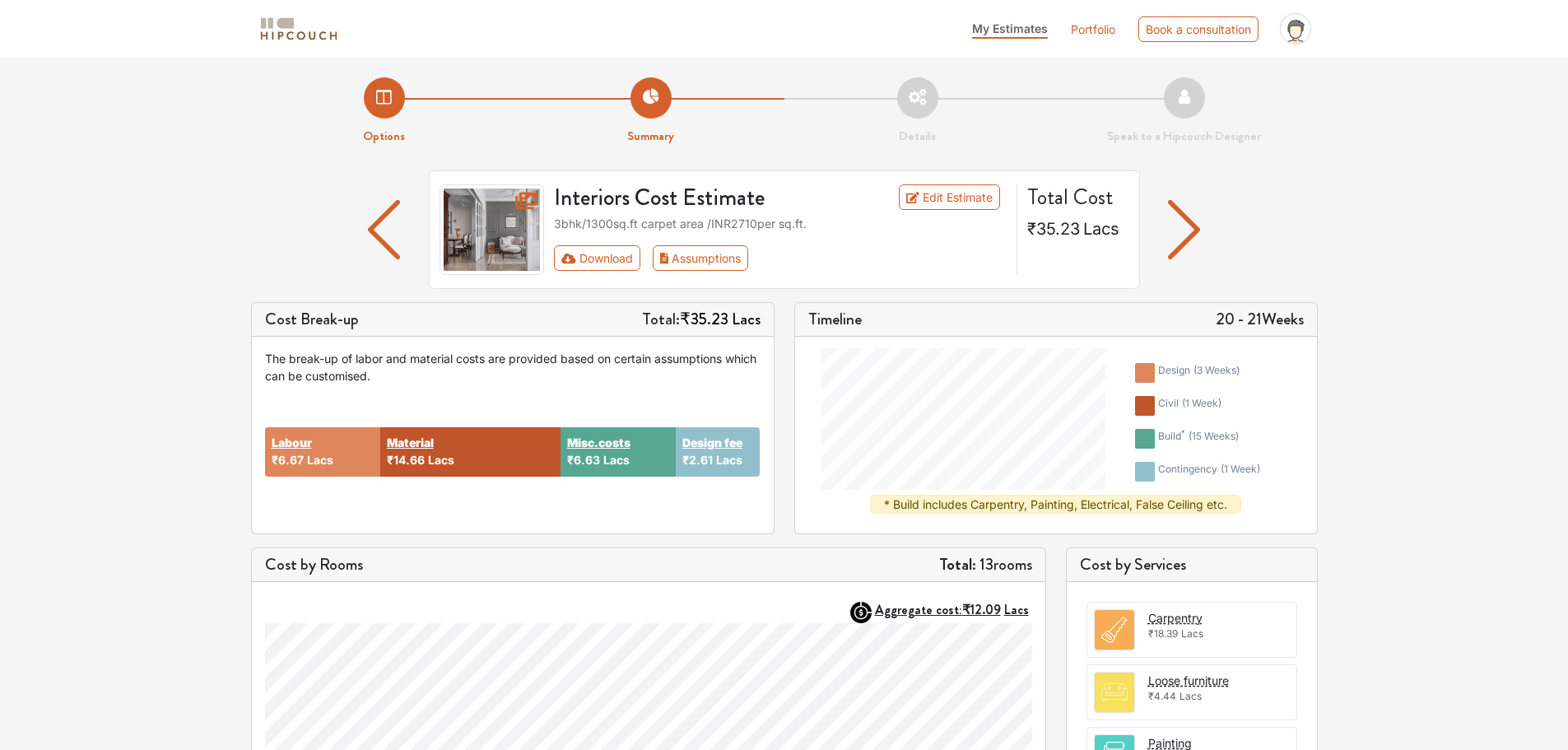
click at [915, 107] on li "Details" at bounding box center [917, 111] width 266 height 69
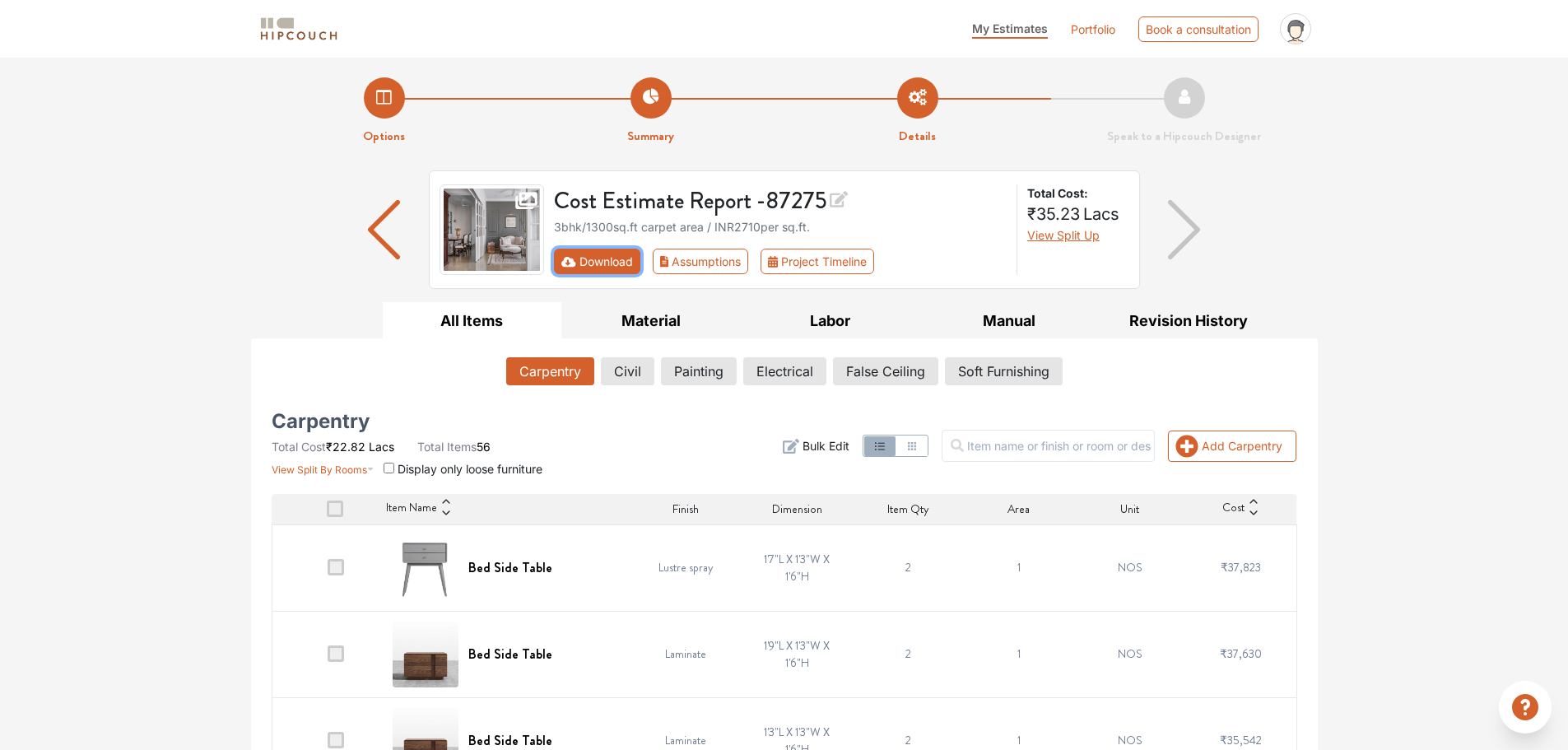
click at [603, 259] on button "Download" at bounding box center [597, 261] width 86 height 25
click at [587, 259] on button "Download" at bounding box center [597, 261] width 86 height 25
click at [649, 107] on li "Summary" at bounding box center [650, 111] width 266 height 69
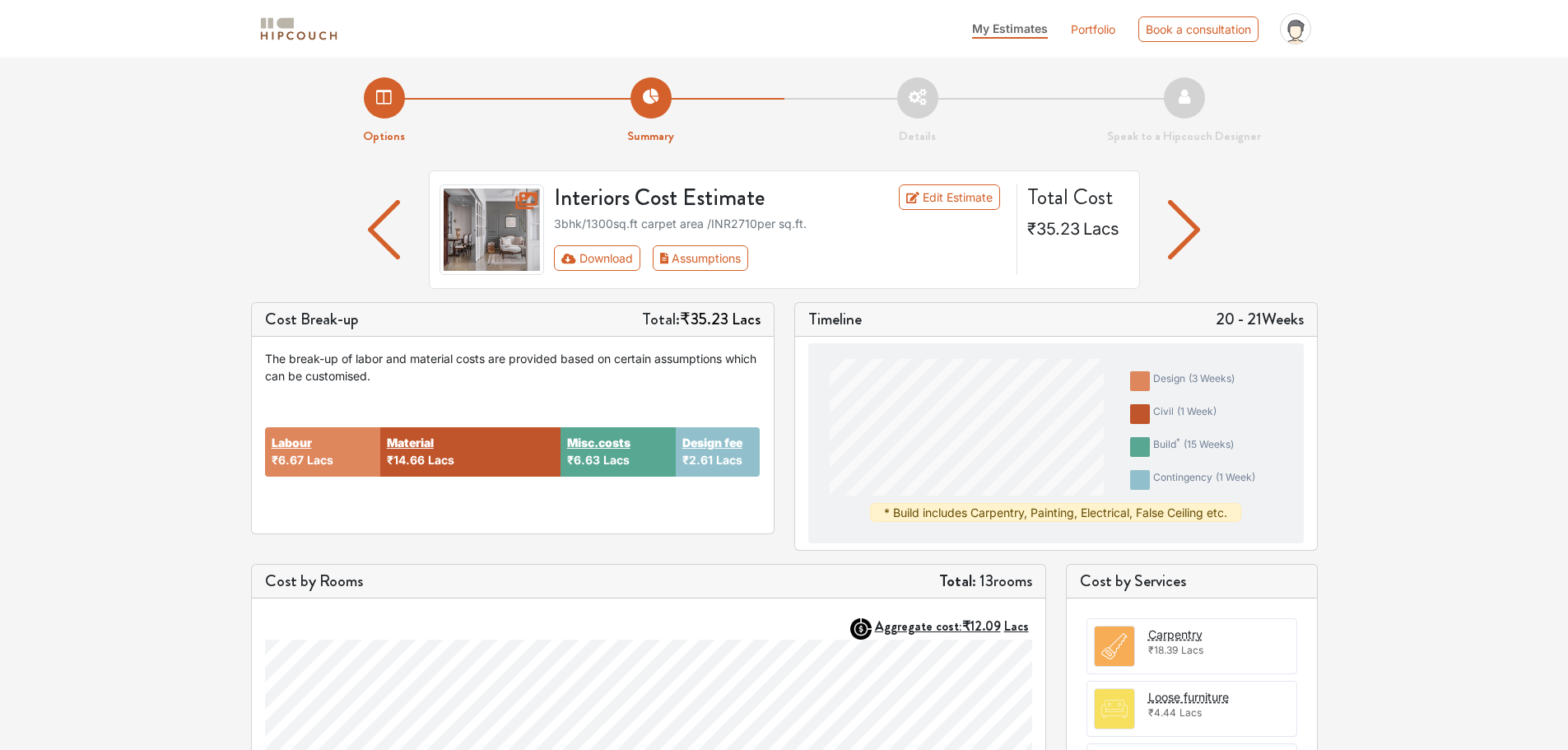
click at [391, 106] on li "Options" at bounding box center [384, 111] width 266 height 69
